Goal: Transaction & Acquisition: Purchase product/service

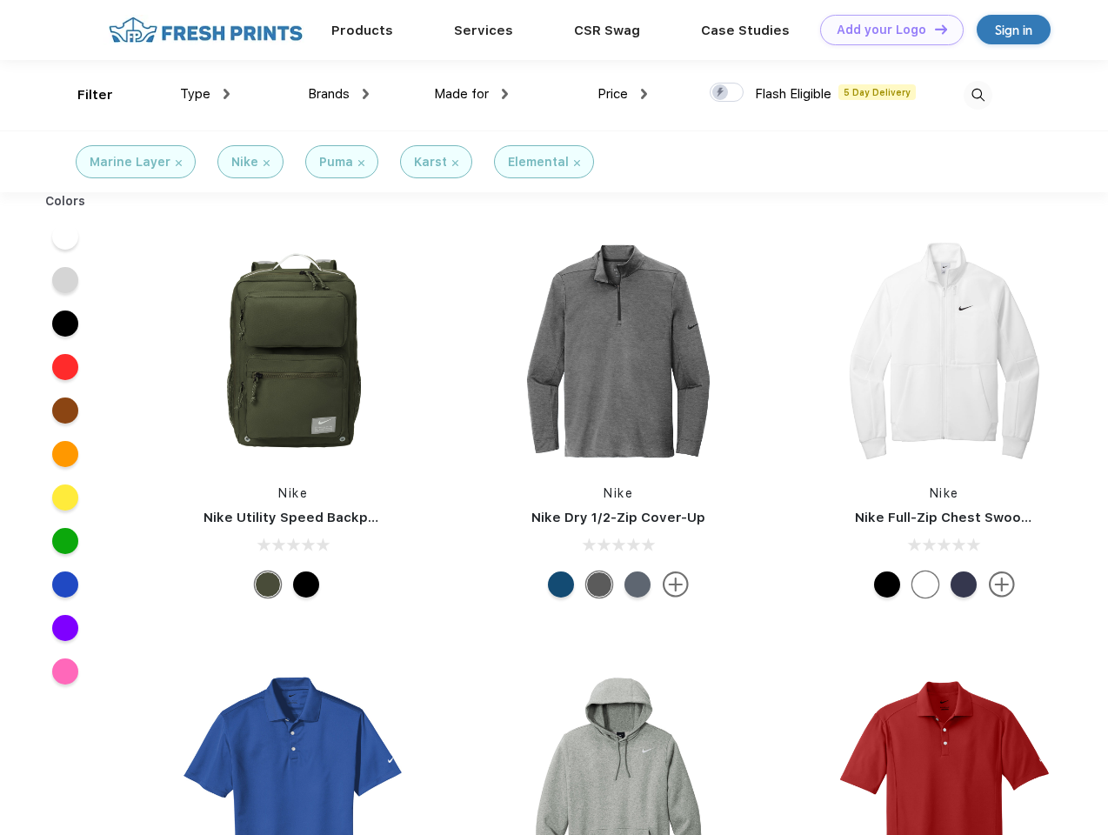
click at [885, 30] on link "Add your Logo Design Tool" at bounding box center [891, 30] width 143 height 30
click at [0, 0] on div "Design Tool" at bounding box center [0, 0] width 0 height 0
click at [933, 29] on link "Add your Logo Design Tool" at bounding box center [891, 30] width 143 height 30
click at [83, 95] on div "Filter" at bounding box center [95, 95] width 36 height 20
click at [205, 94] on span "Type" at bounding box center [195, 94] width 30 height 16
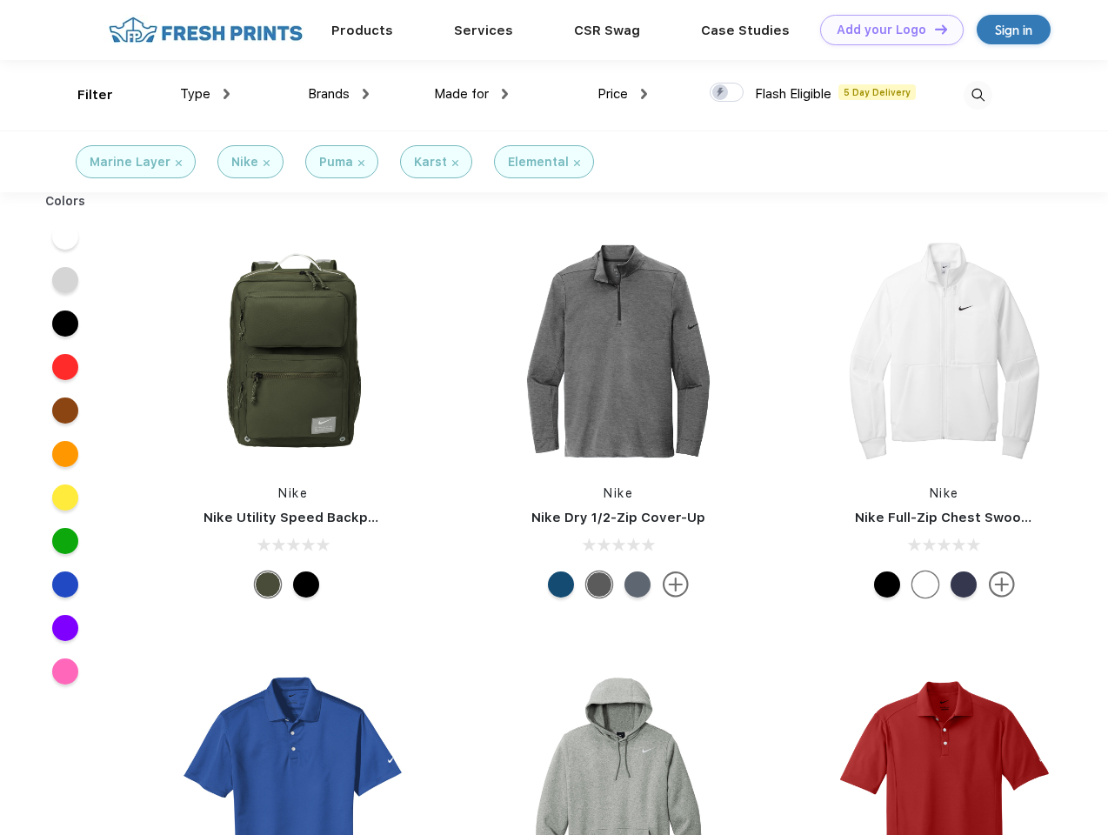
click at [338, 94] on span "Brands" at bounding box center [329, 94] width 42 height 16
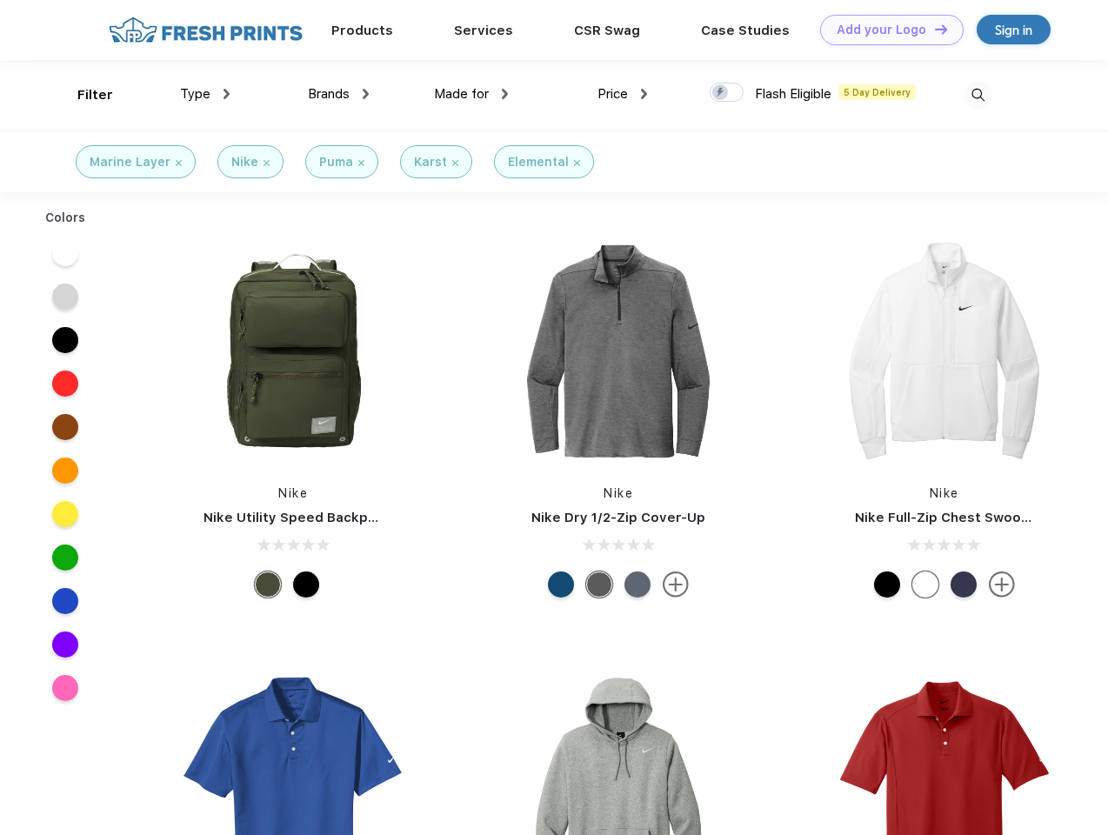
click at [471, 94] on span "Made for" at bounding box center [461, 94] width 55 height 16
click at [623, 94] on span "Price" at bounding box center [612, 94] width 30 height 16
click at [727, 93] on div at bounding box center [727, 92] width 34 height 19
click at [721, 93] on input "checkbox" at bounding box center [715, 87] width 11 height 11
click at [977, 95] on img at bounding box center [978, 95] width 29 height 29
